Goal: Information Seeking & Learning: Learn about a topic

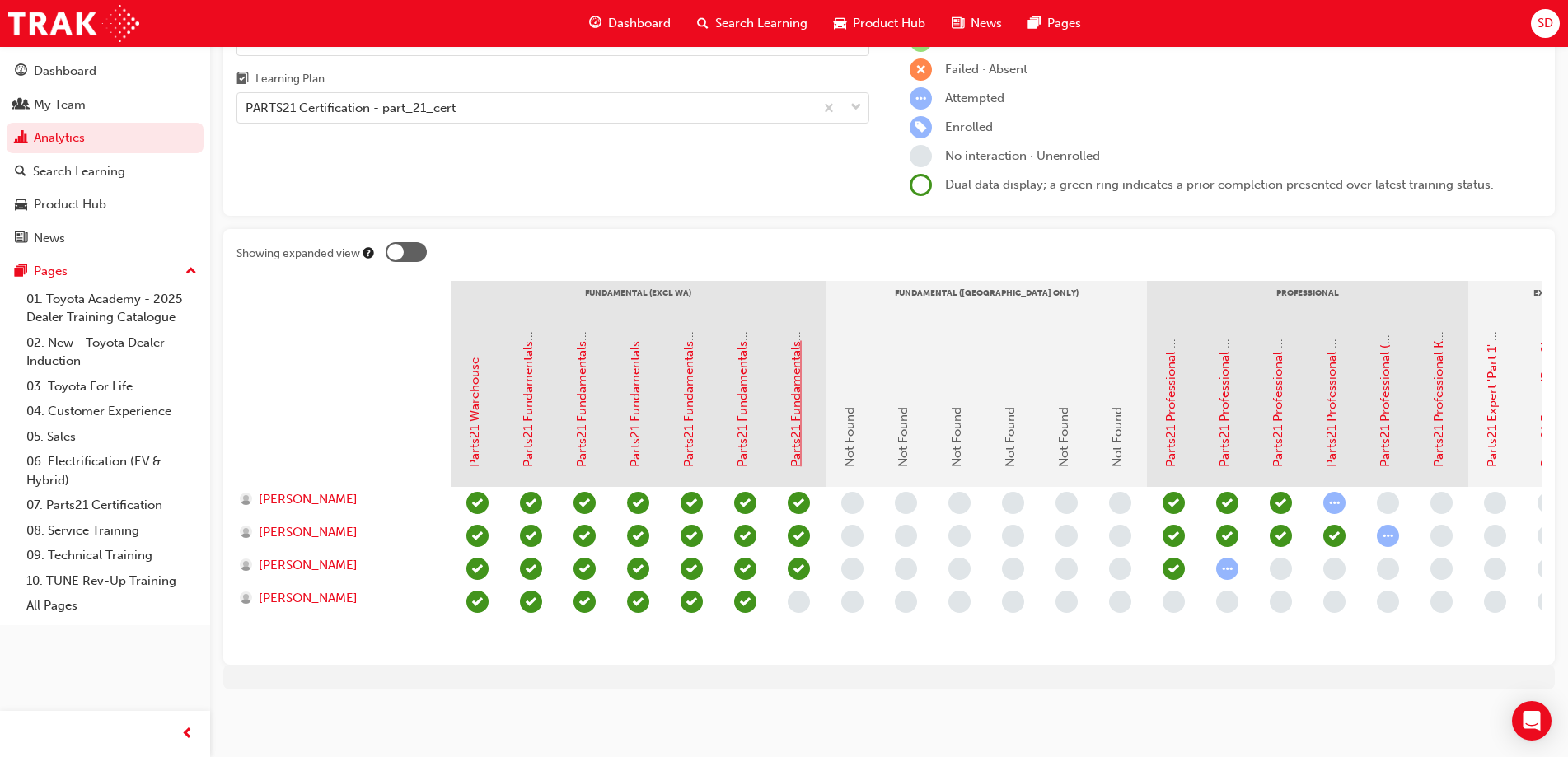
click at [798, 438] on link "Parts21 Fundamentals 'Advanced' 2C - Value Chain" at bounding box center [795, 322] width 15 height 290
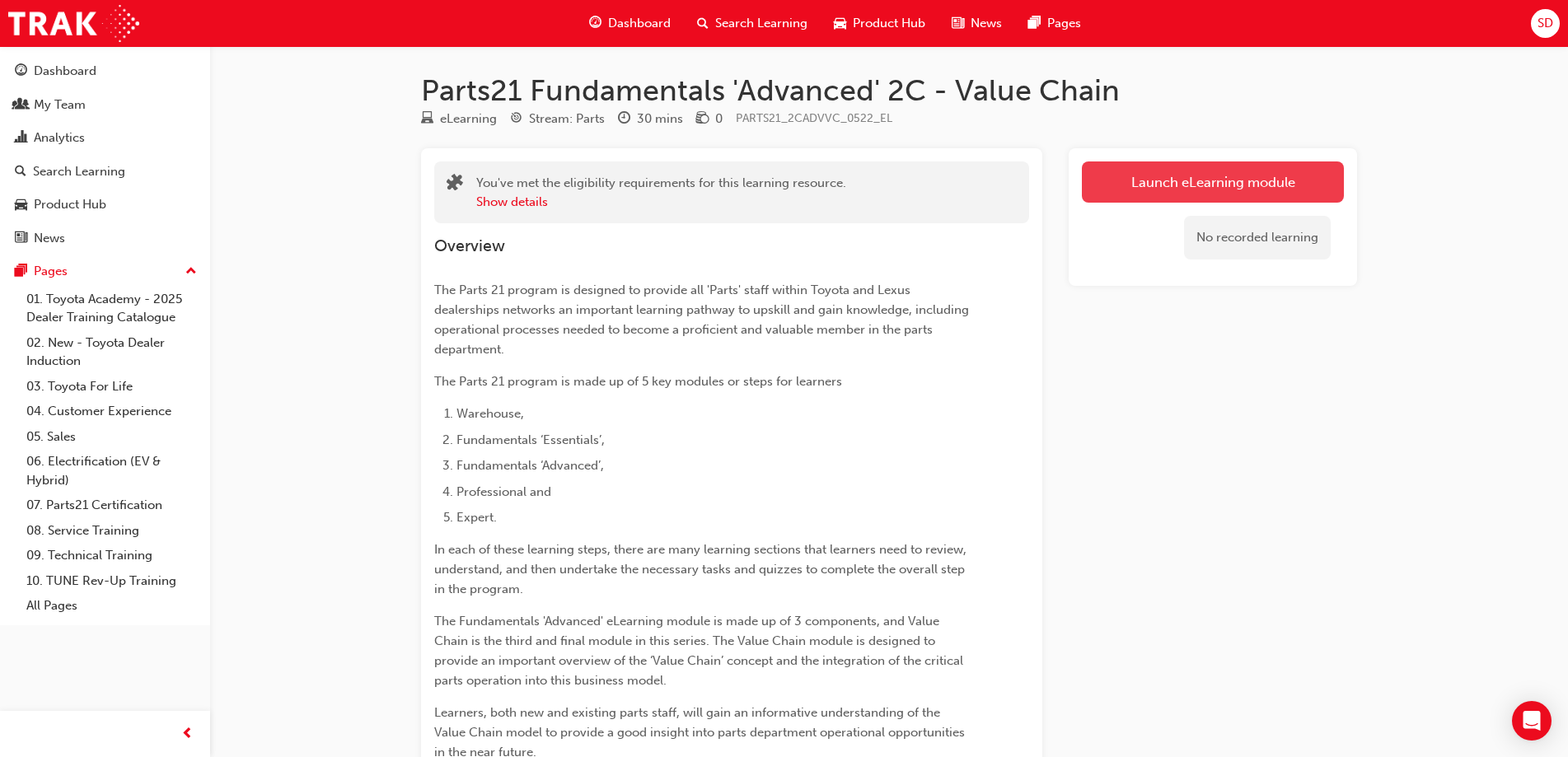
click at [1171, 182] on link "Launch eLearning module" at bounding box center [1213, 181] width 262 height 41
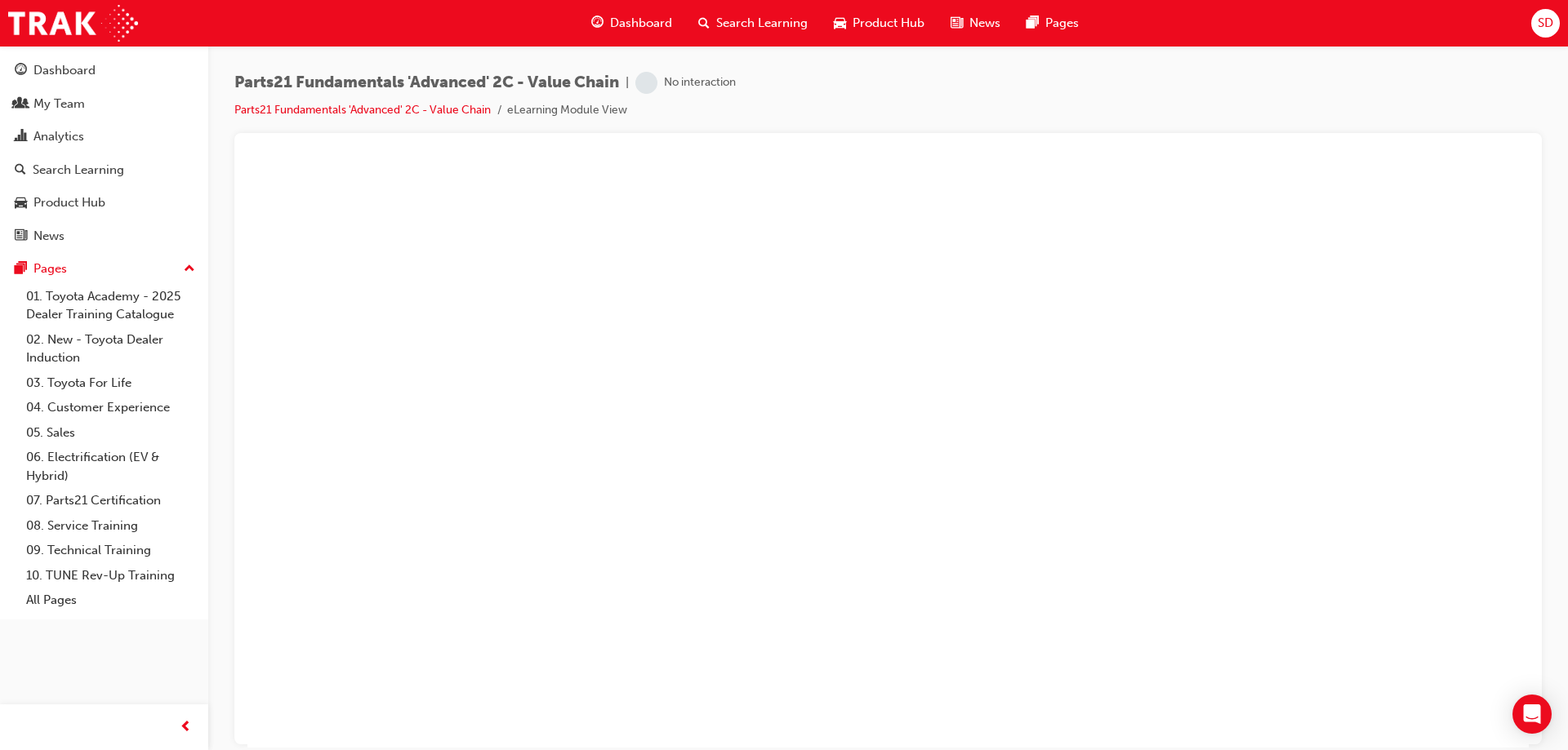
click at [182, 728] on span "prev-icon" at bounding box center [186, 728] width 12 height 21
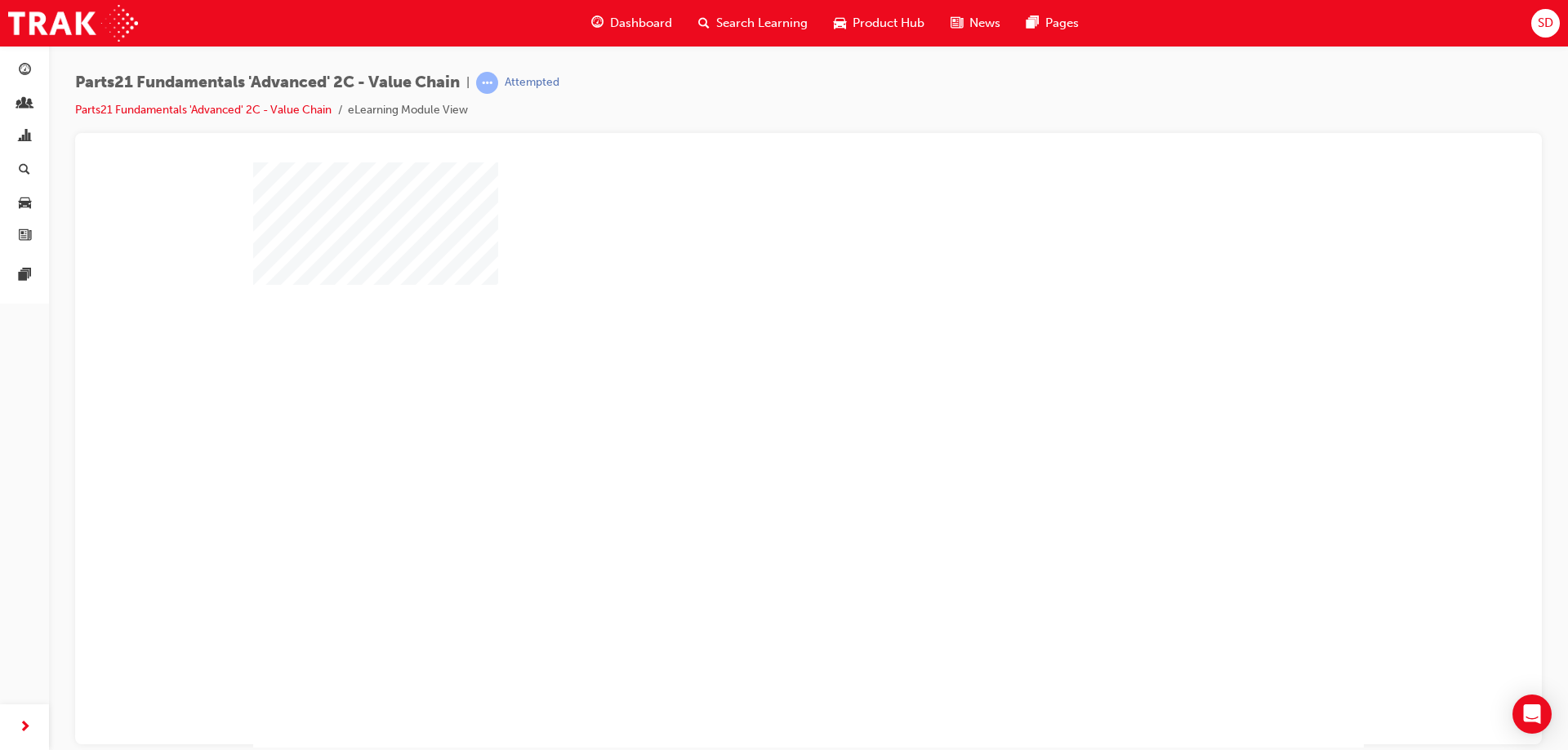
click at [761, 408] on div "play" at bounding box center [761, 408] width 0 height 0
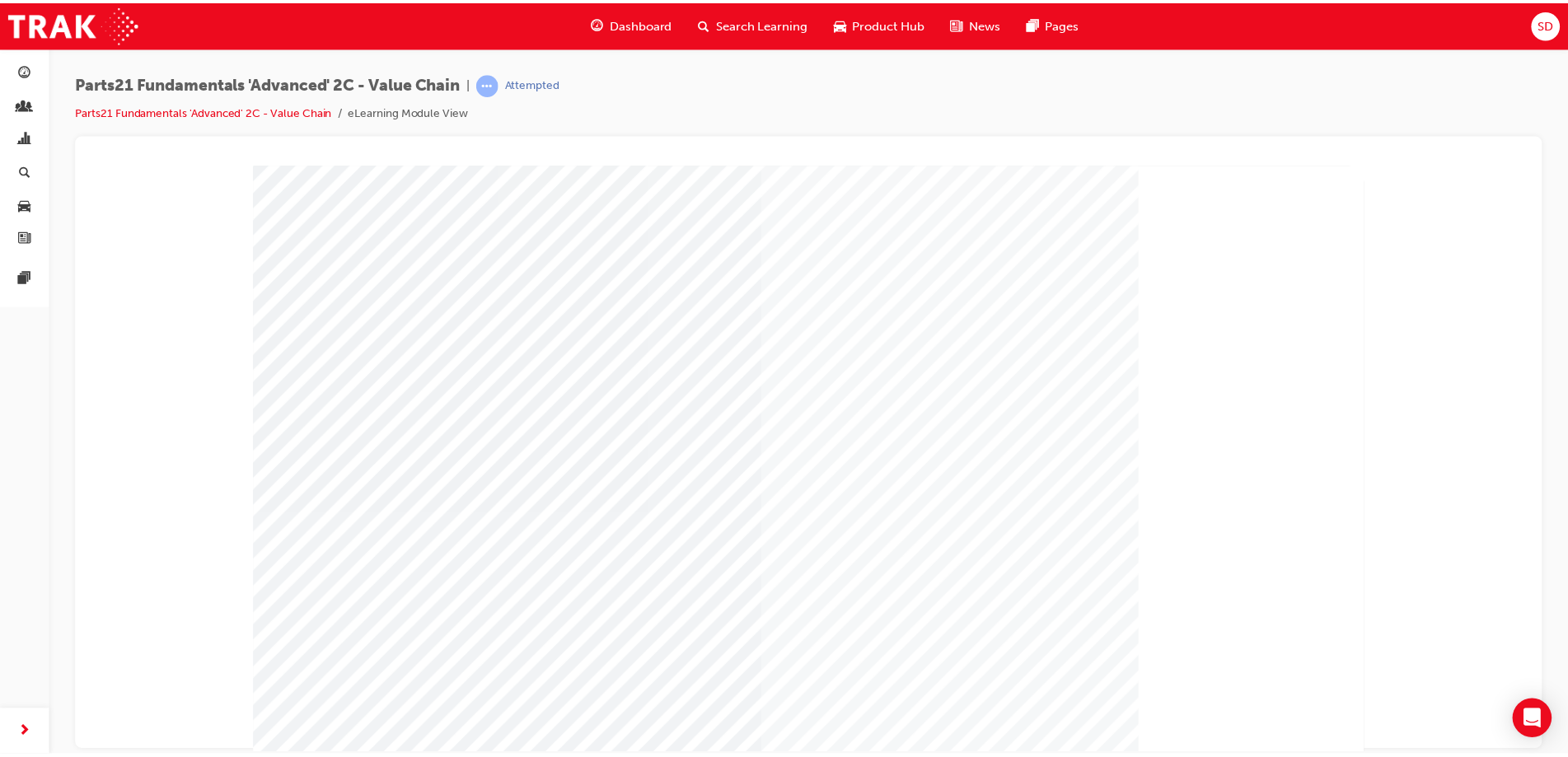
scroll to position [40, 0]
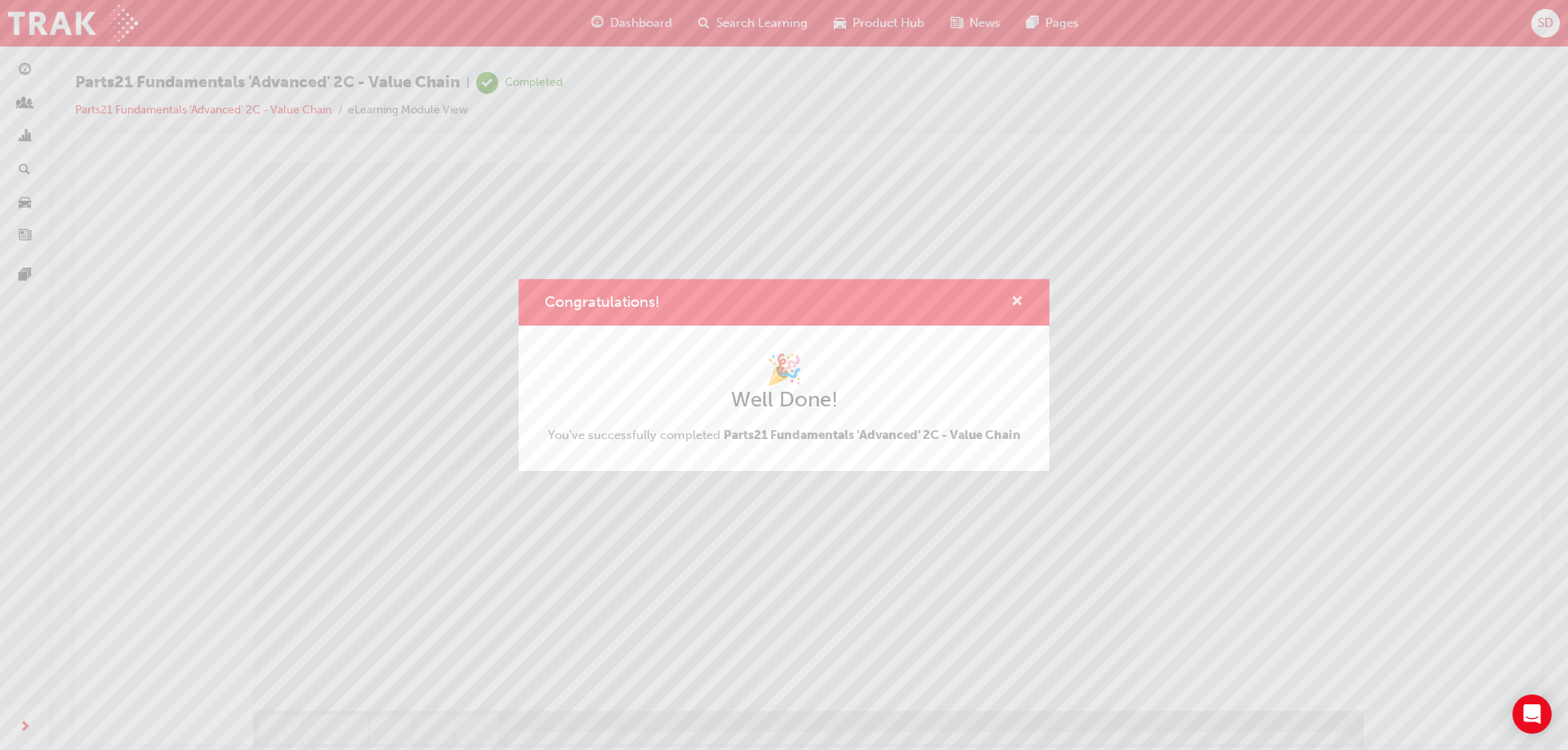
click at [1016, 304] on span "cross-icon" at bounding box center [1017, 303] width 12 height 15
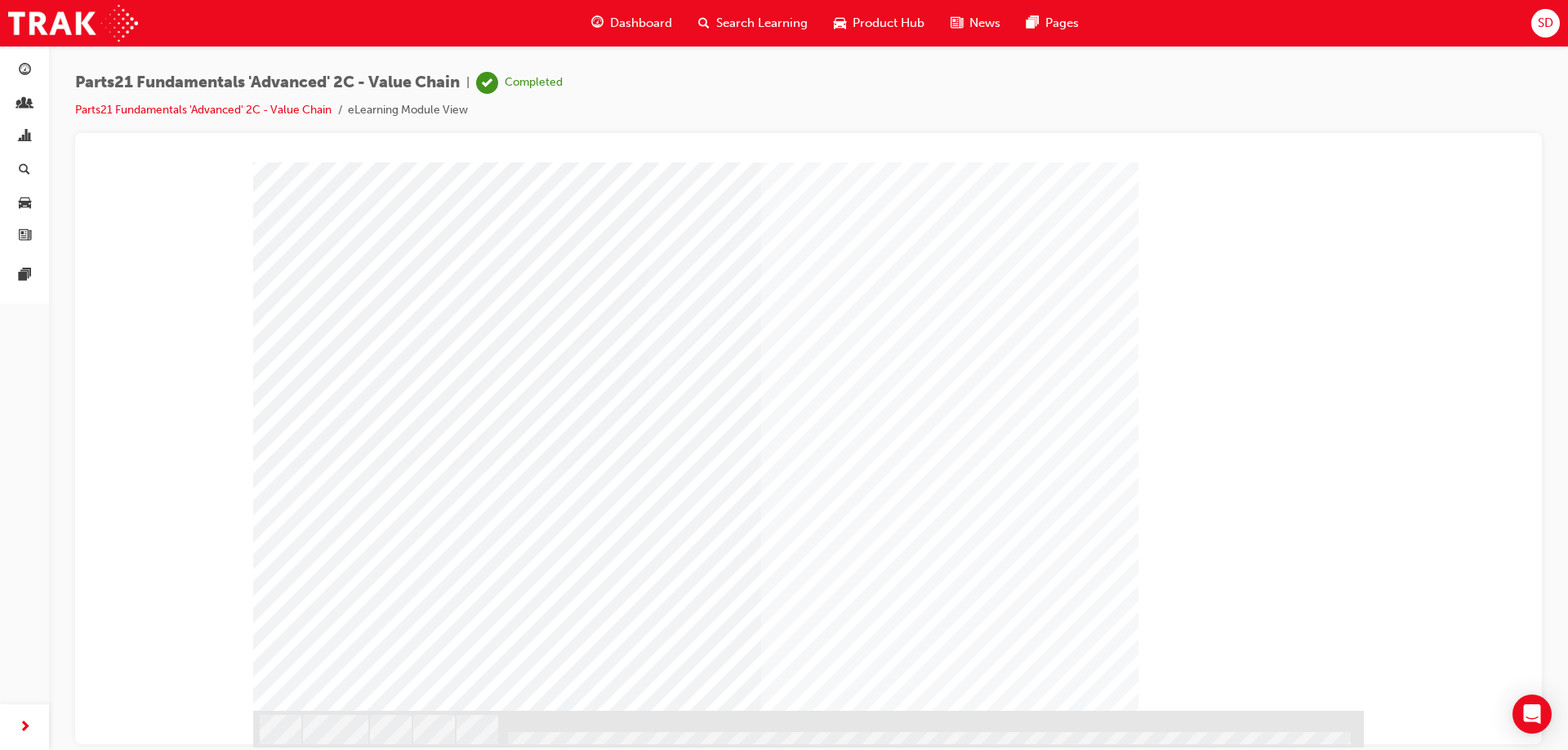
click at [628, 20] on span "Dashboard" at bounding box center [641, 23] width 62 height 19
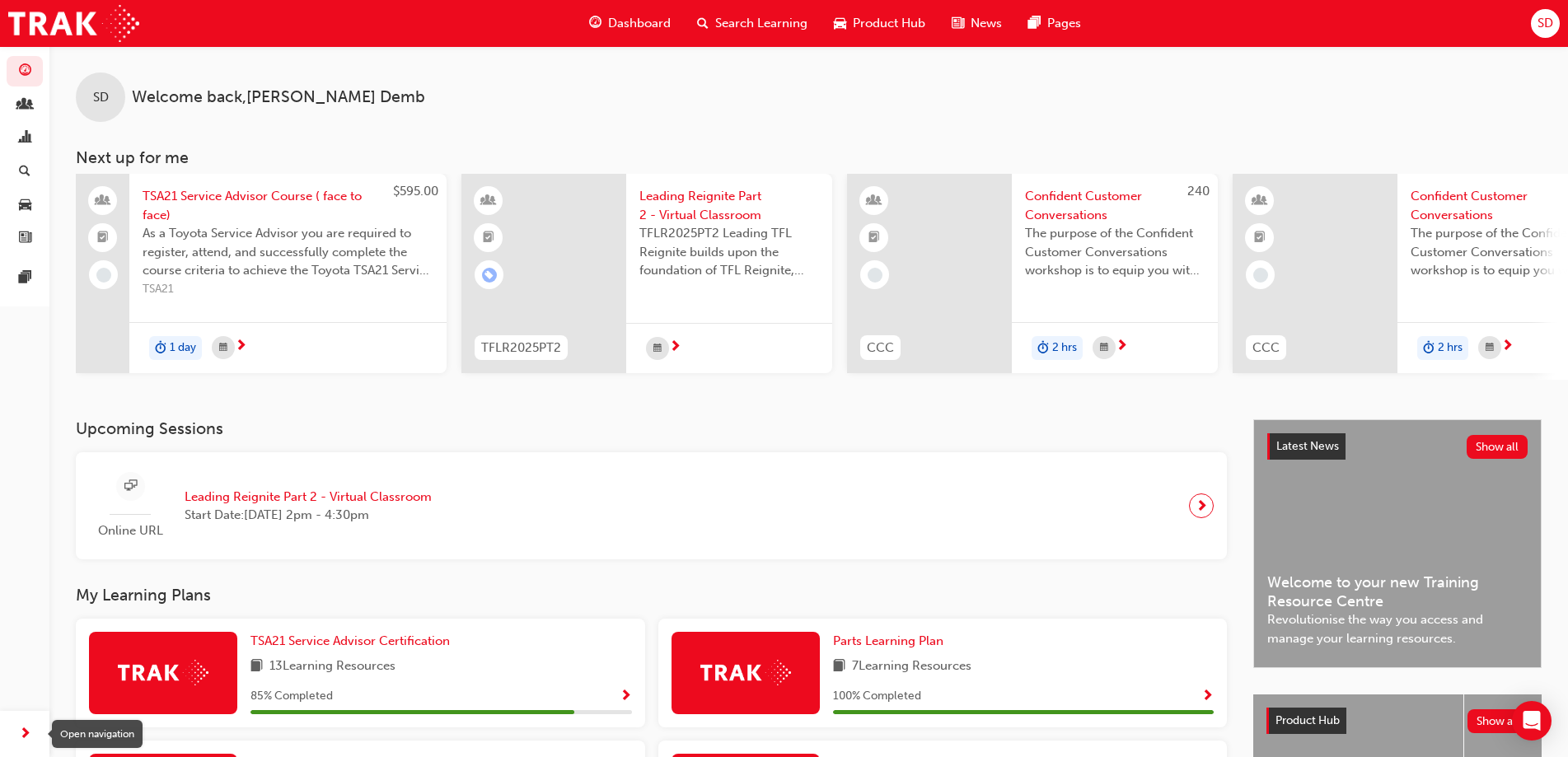
click at [12, 737] on div "button" at bounding box center [24, 734] width 33 height 33
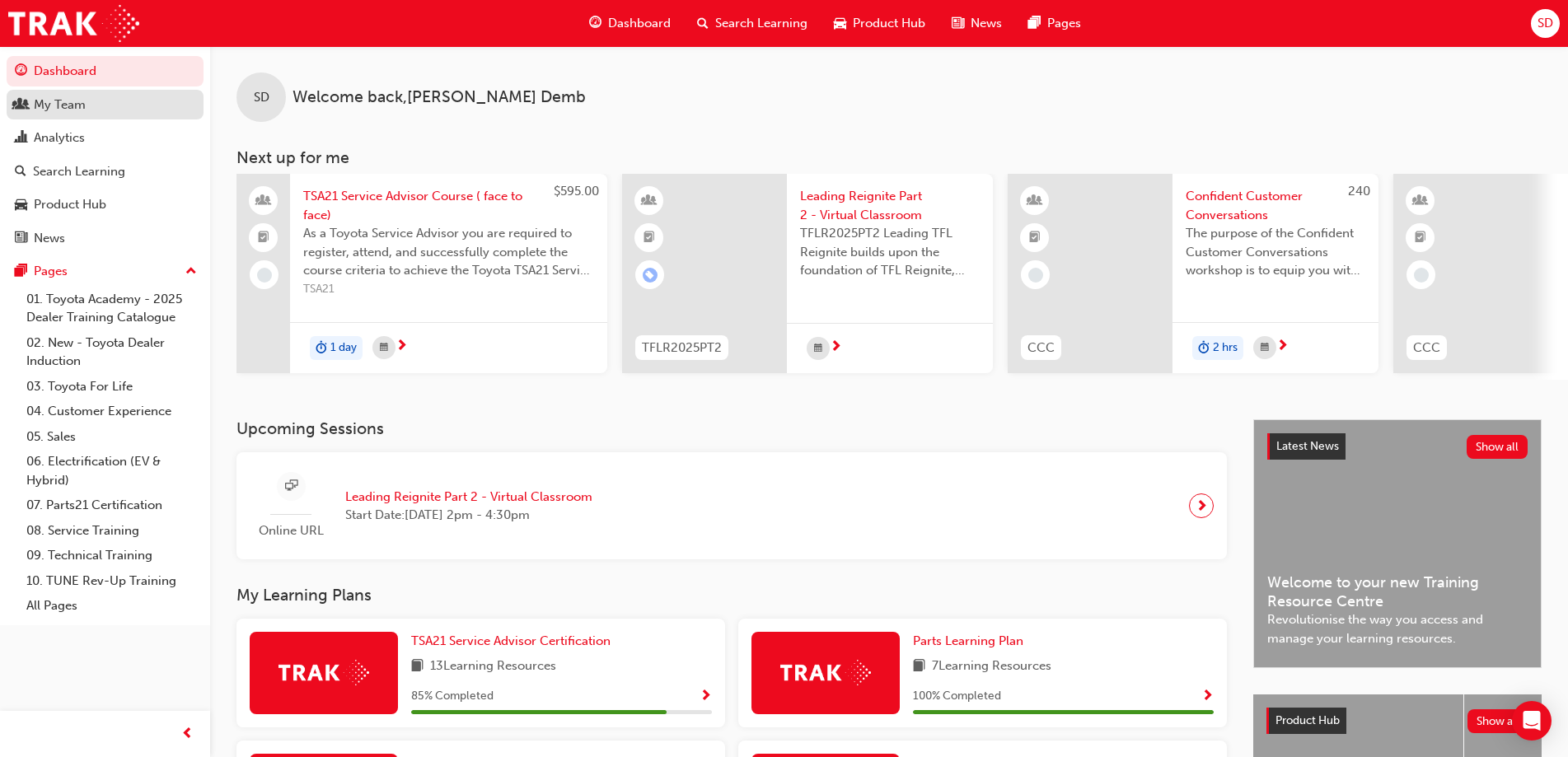
click at [73, 106] on div "My Team" at bounding box center [60, 105] width 52 height 19
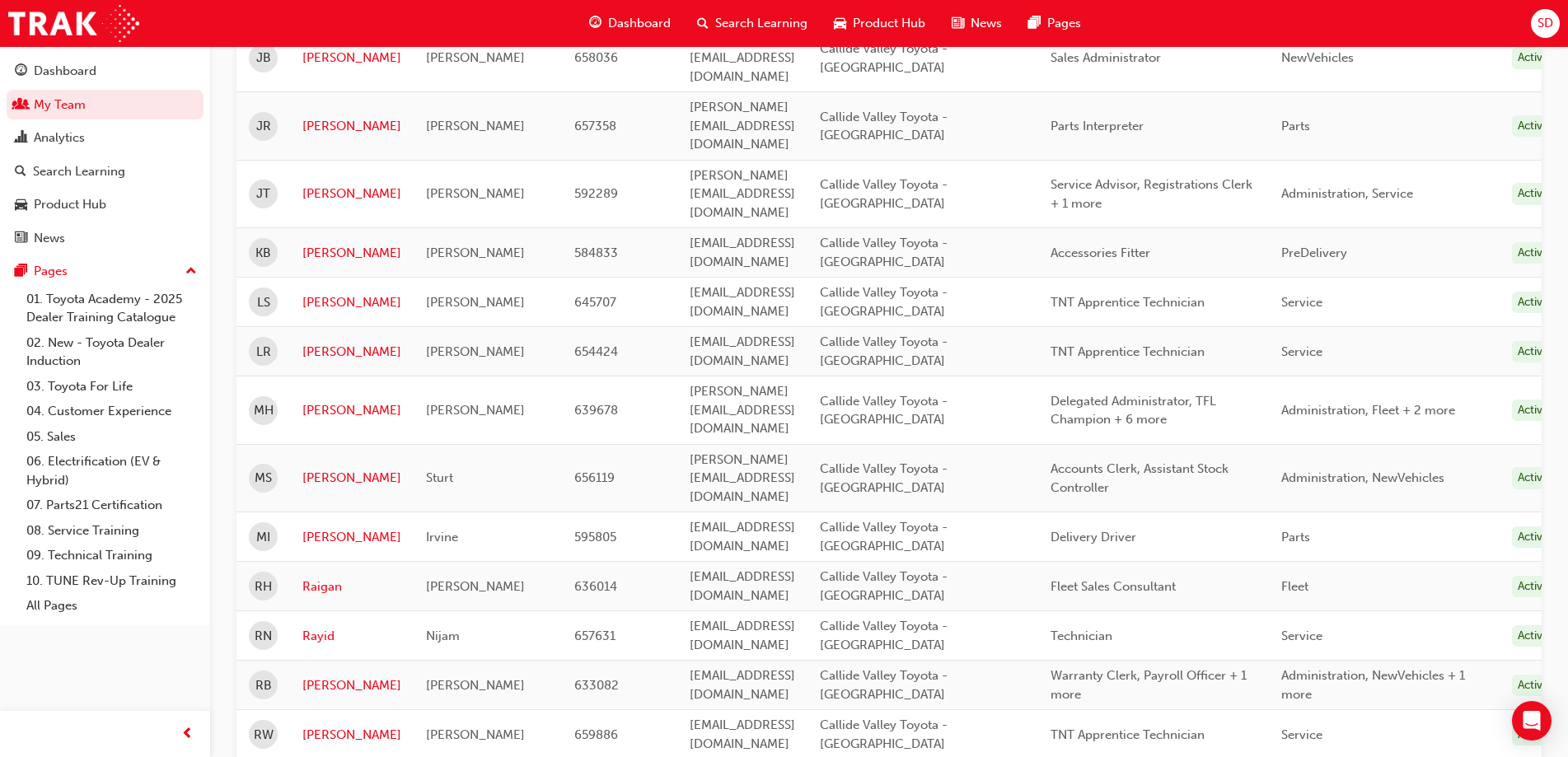
scroll to position [1309, 0]
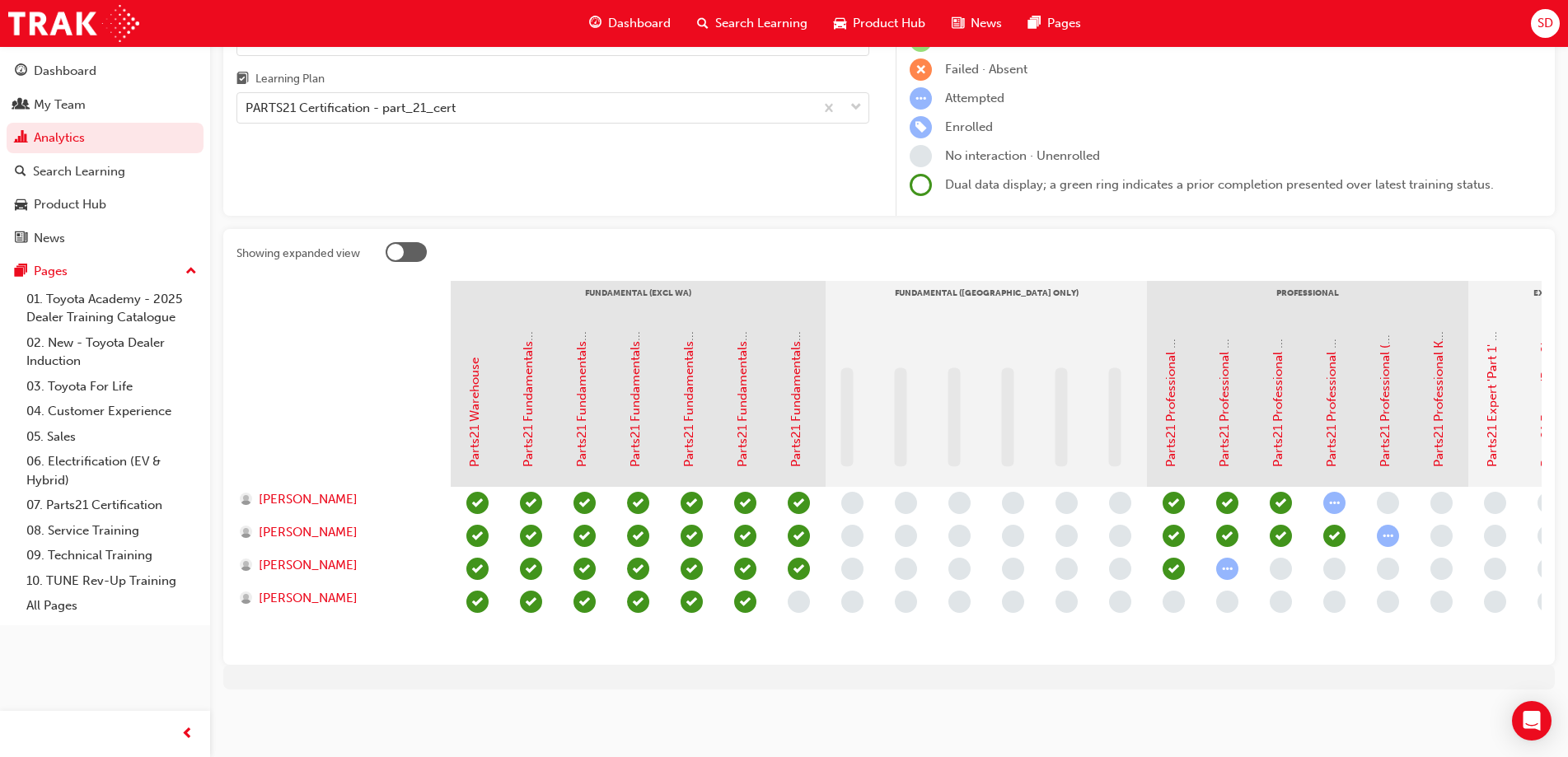
scroll to position [167, 0]
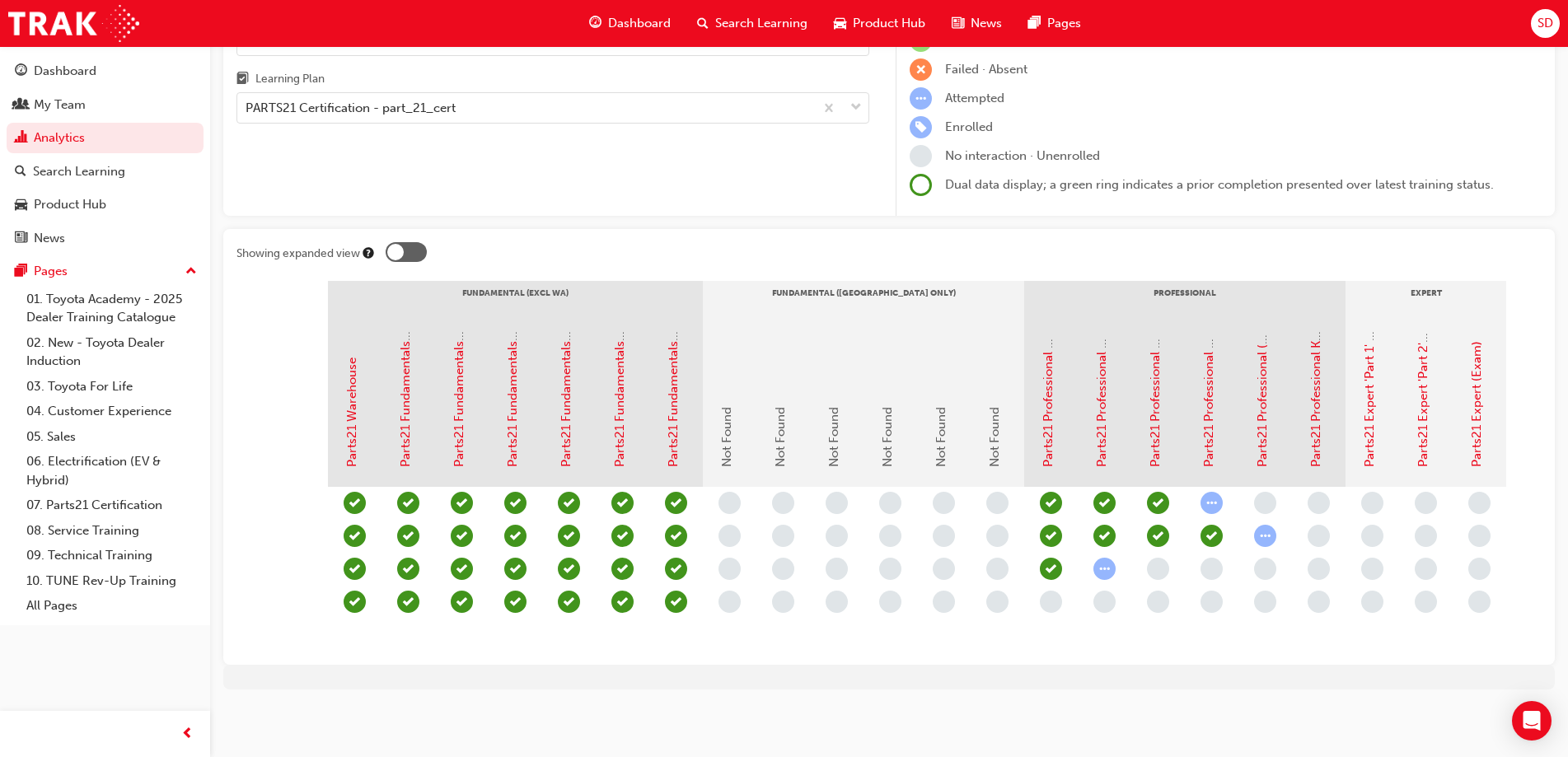
scroll to position [0, 141]
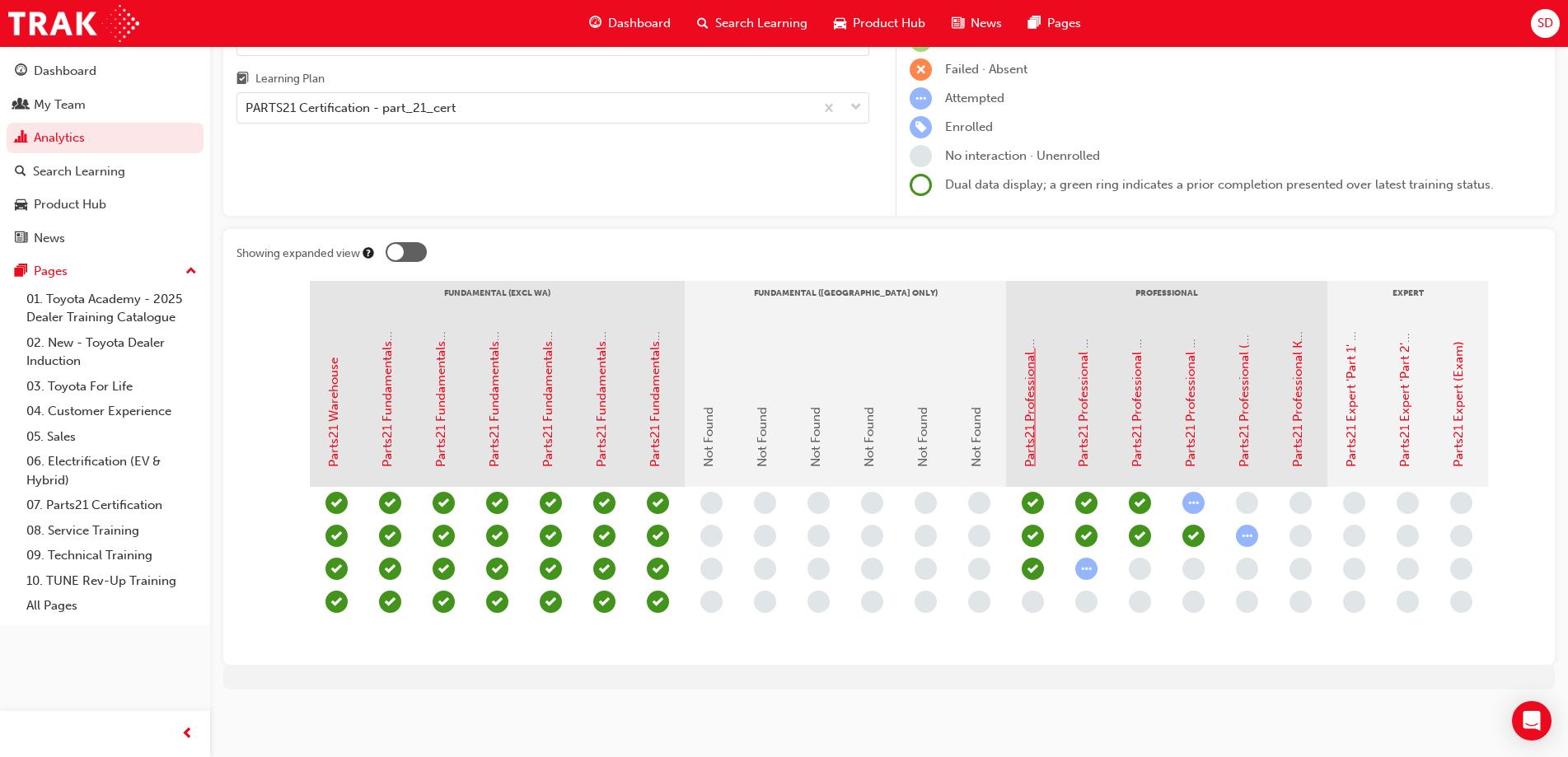
click at [1031, 413] on link "Parts21 Professional Module Part 1 - TFL Standards" at bounding box center [1030, 322] width 15 height 290
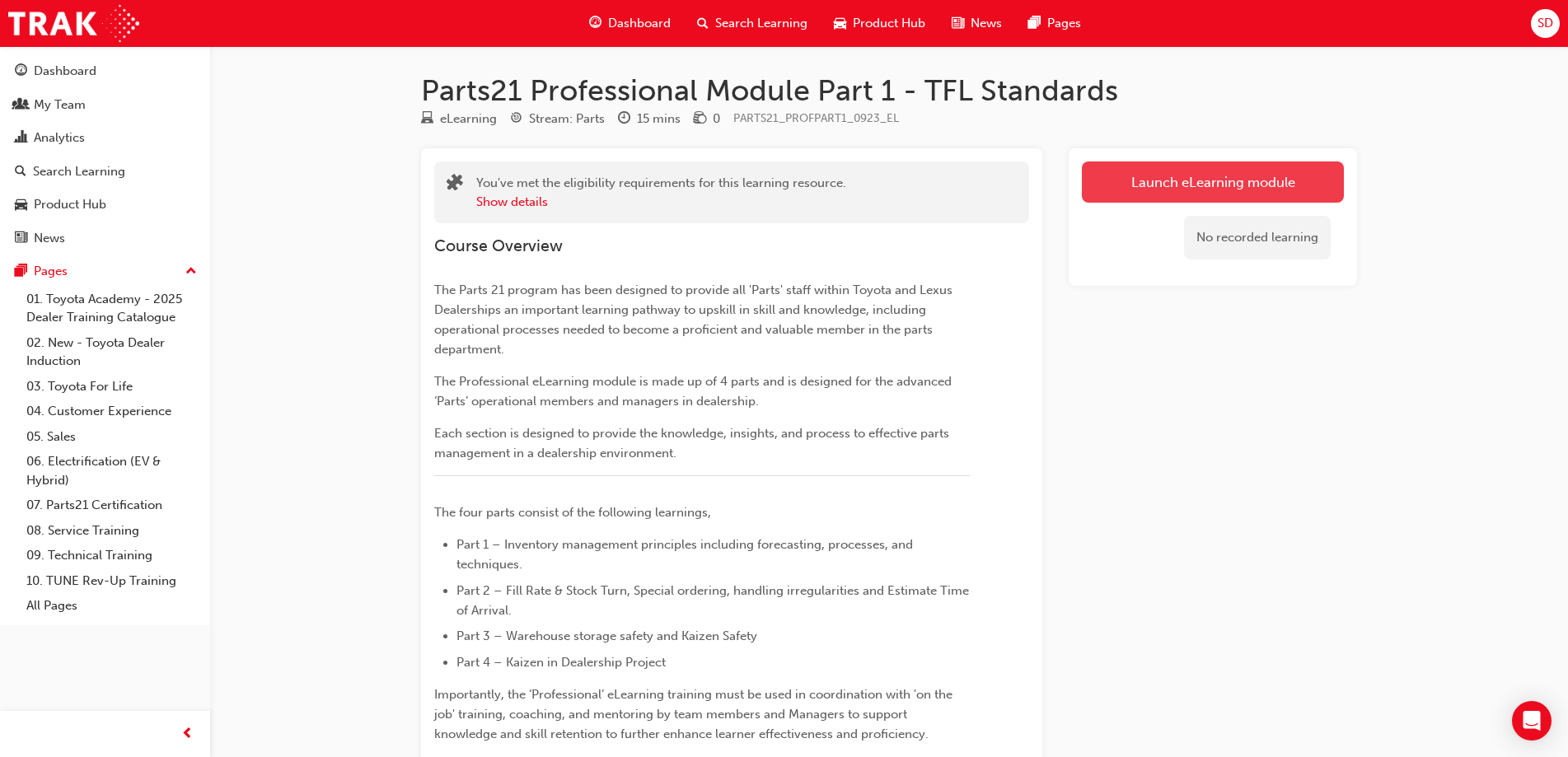
click at [1176, 178] on link "Launch eLearning module" at bounding box center [1213, 181] width 262 height 41
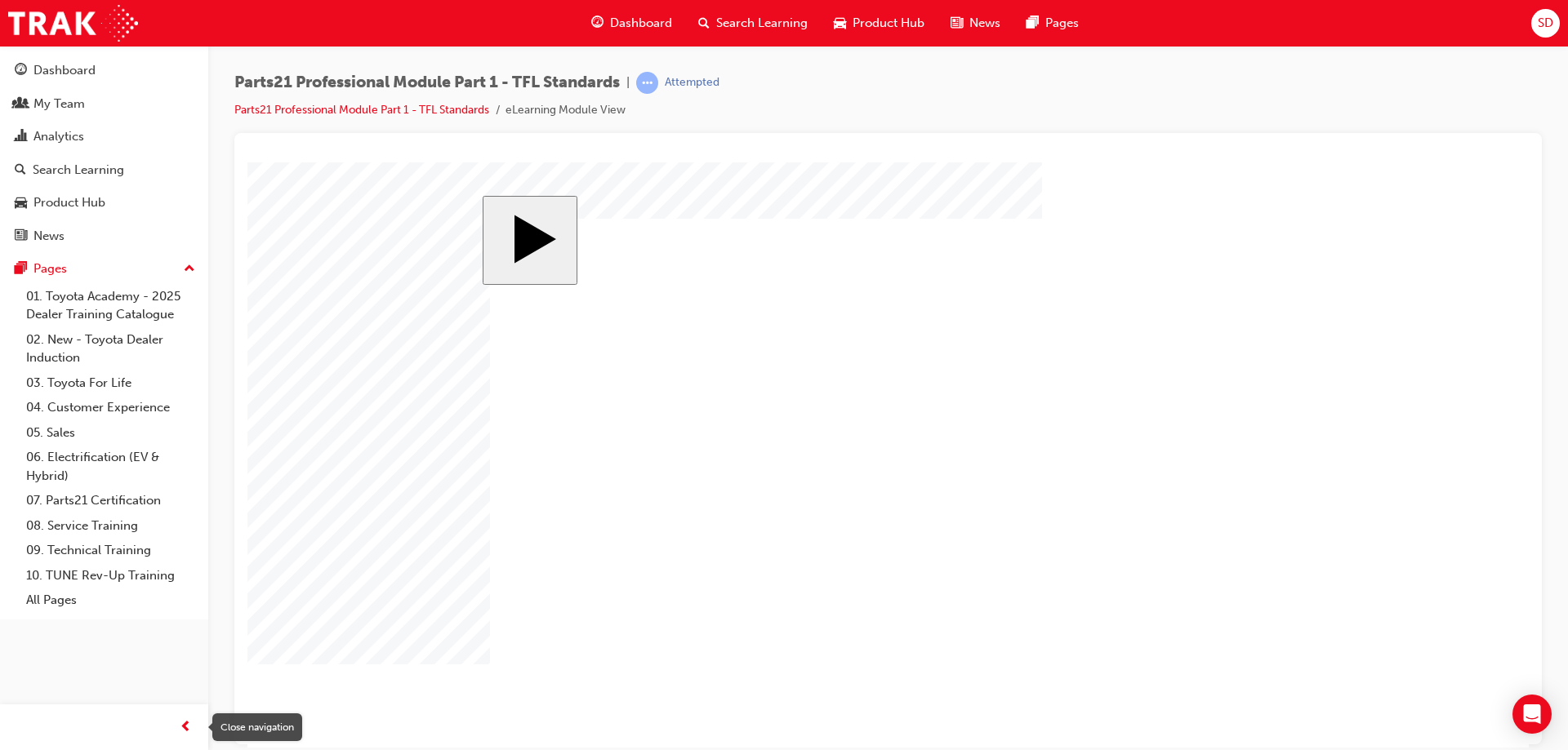
click at [182, 726] on span "prev-icon" at bounding box center [186, 728] width 12 height 21
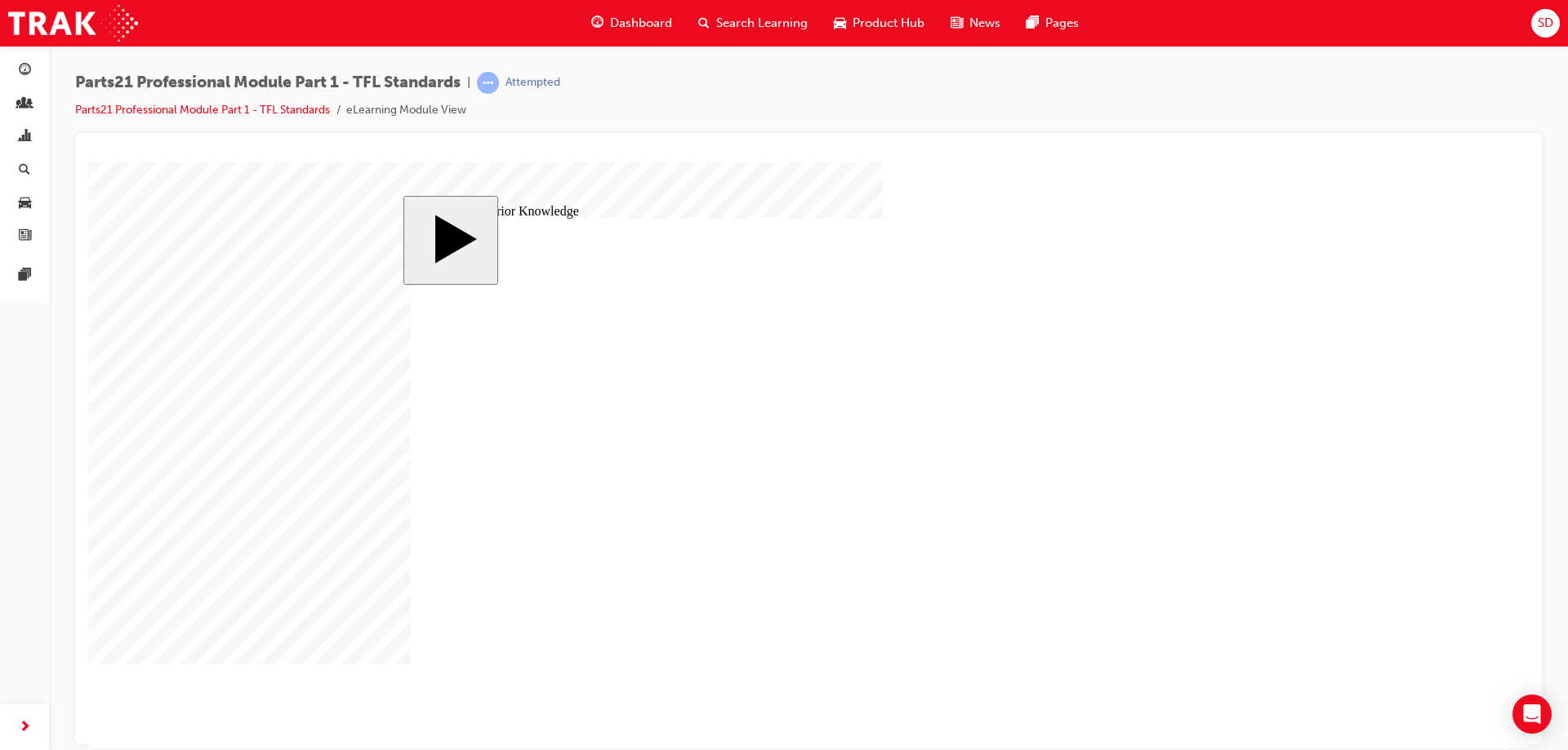
drag, startPoint x: 1072, startPoint y: 483, endPoint x: 911, endPoint y: 495, distance: 161.4
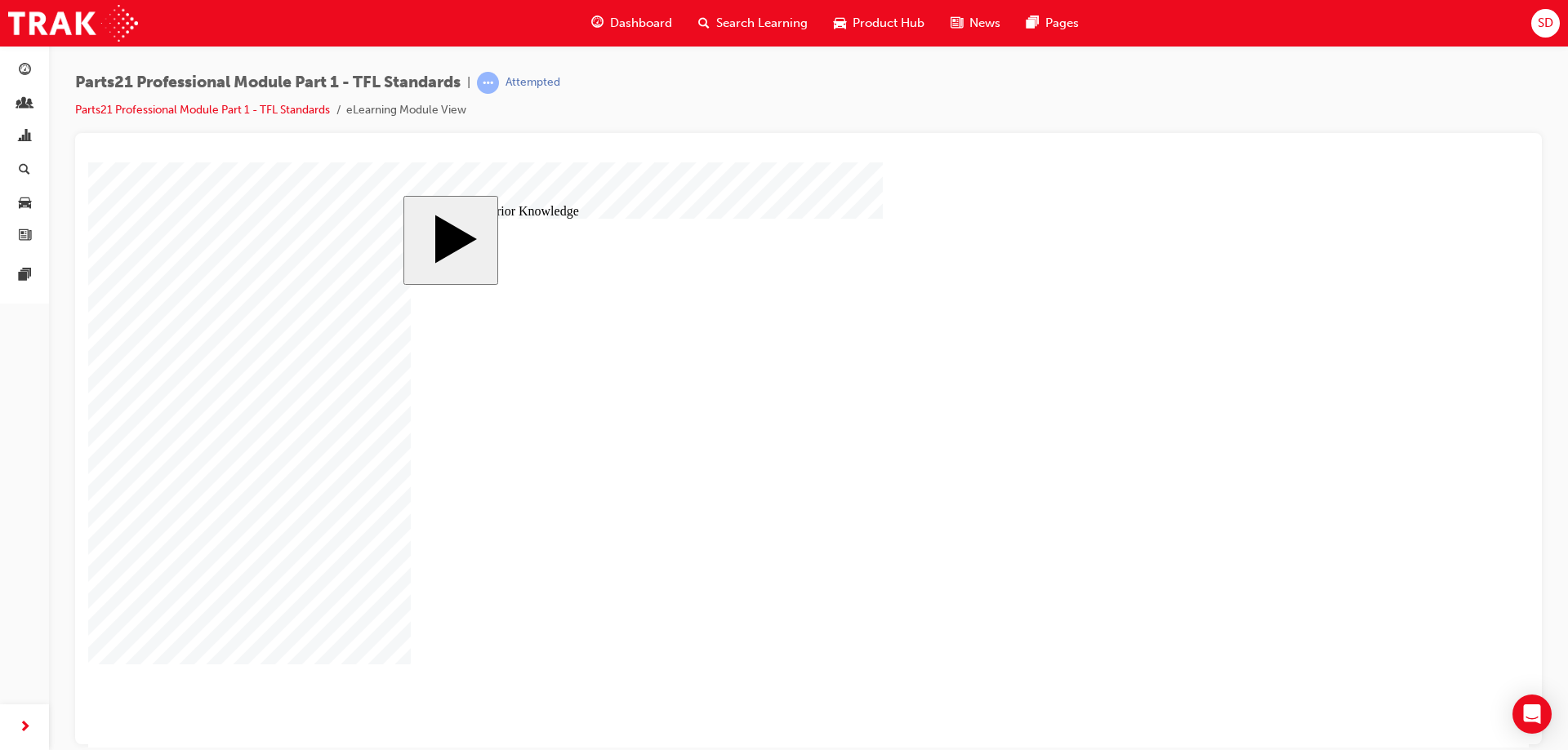
drag, startPoint x: 738, startPoint y: 571, endPoint x: 776, endPoint y: 581, distance: 39.3
